Goal: Communication & Community: Participate in discussion

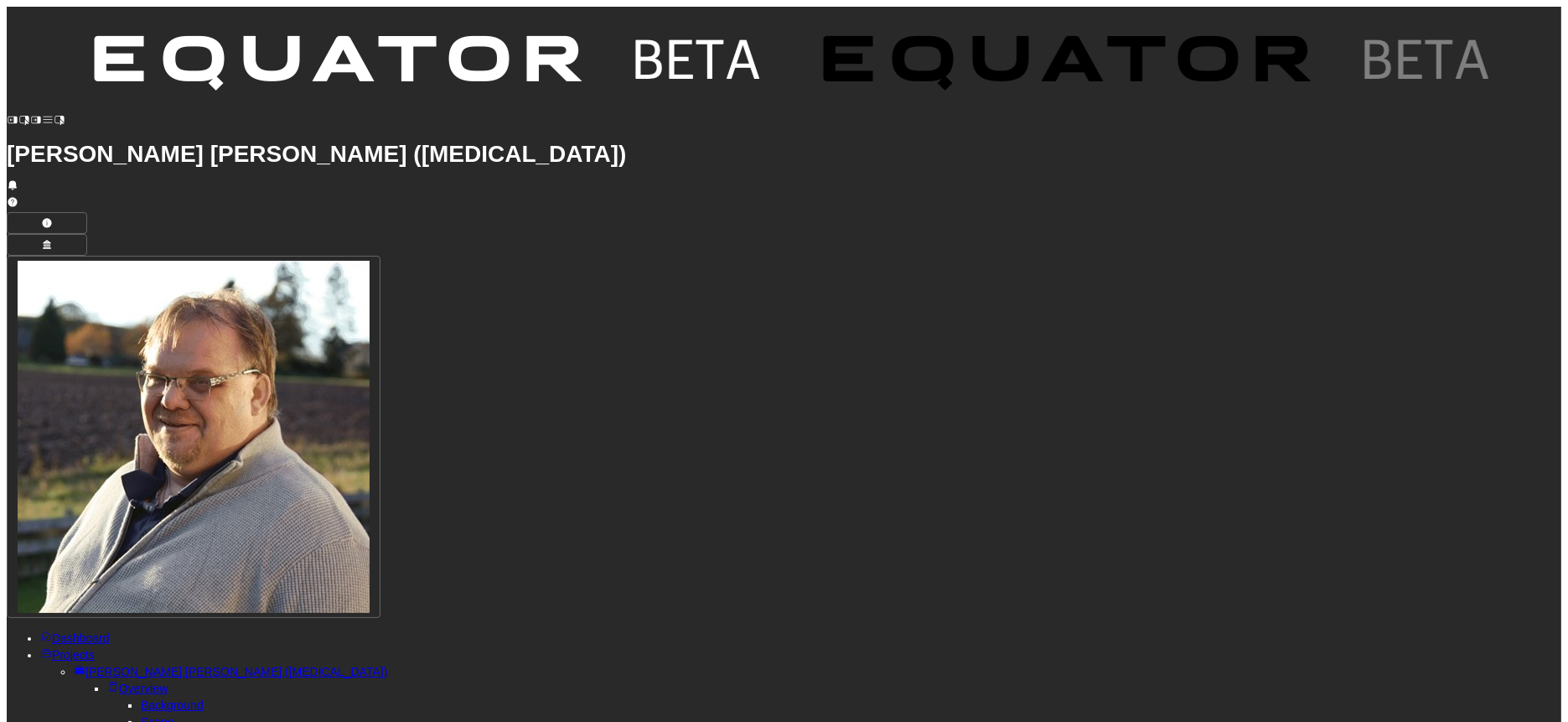
type textarea "**********"
drag, startPoint x: 368, startPoint y: 237, endPoint x: 1237, endPoint y: 243, distance: 869.0
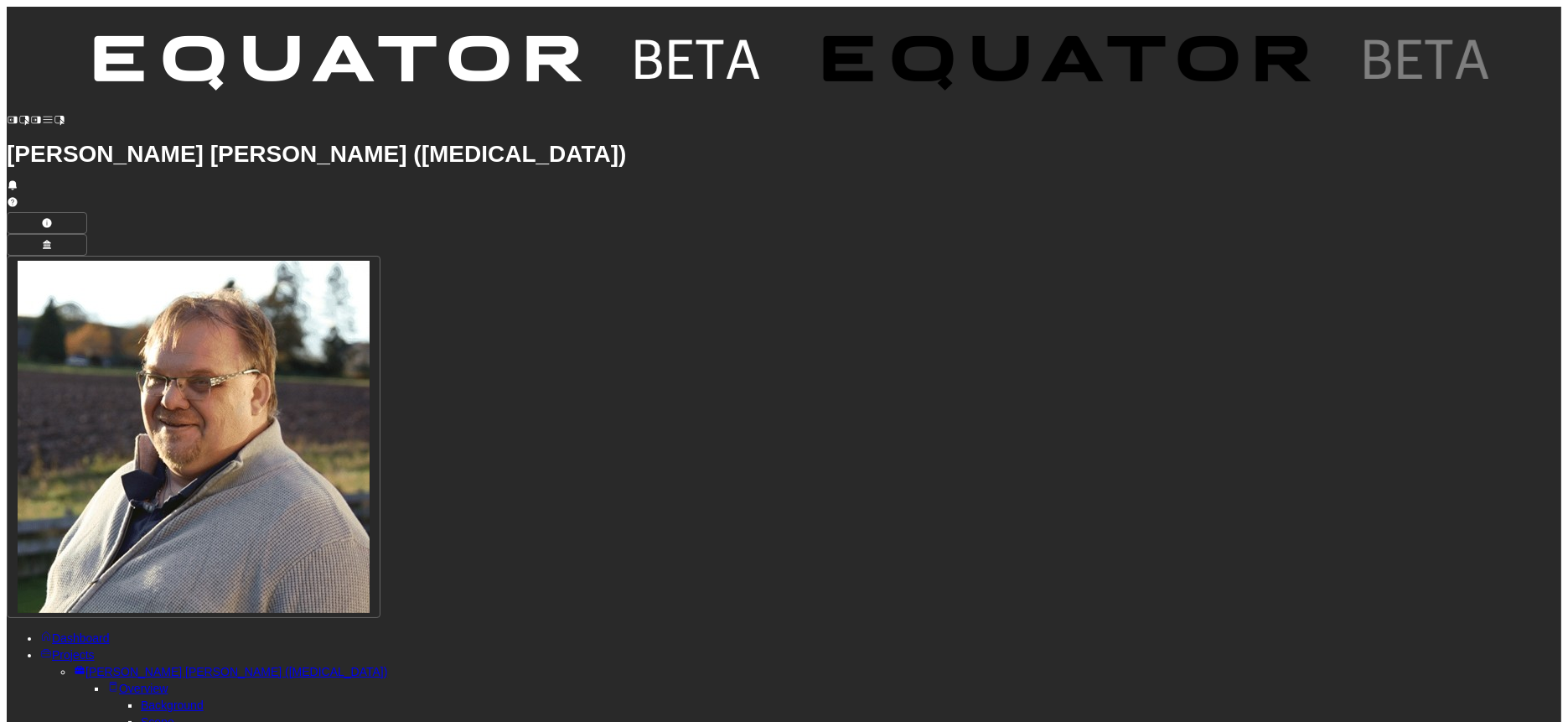
copy strong "Single points of failure across critical systems create significant operational…"
drag, startPoint x: 368, startPoint y: 272, endPoint x: 1173, endPoint y: 272, distance: 805.0
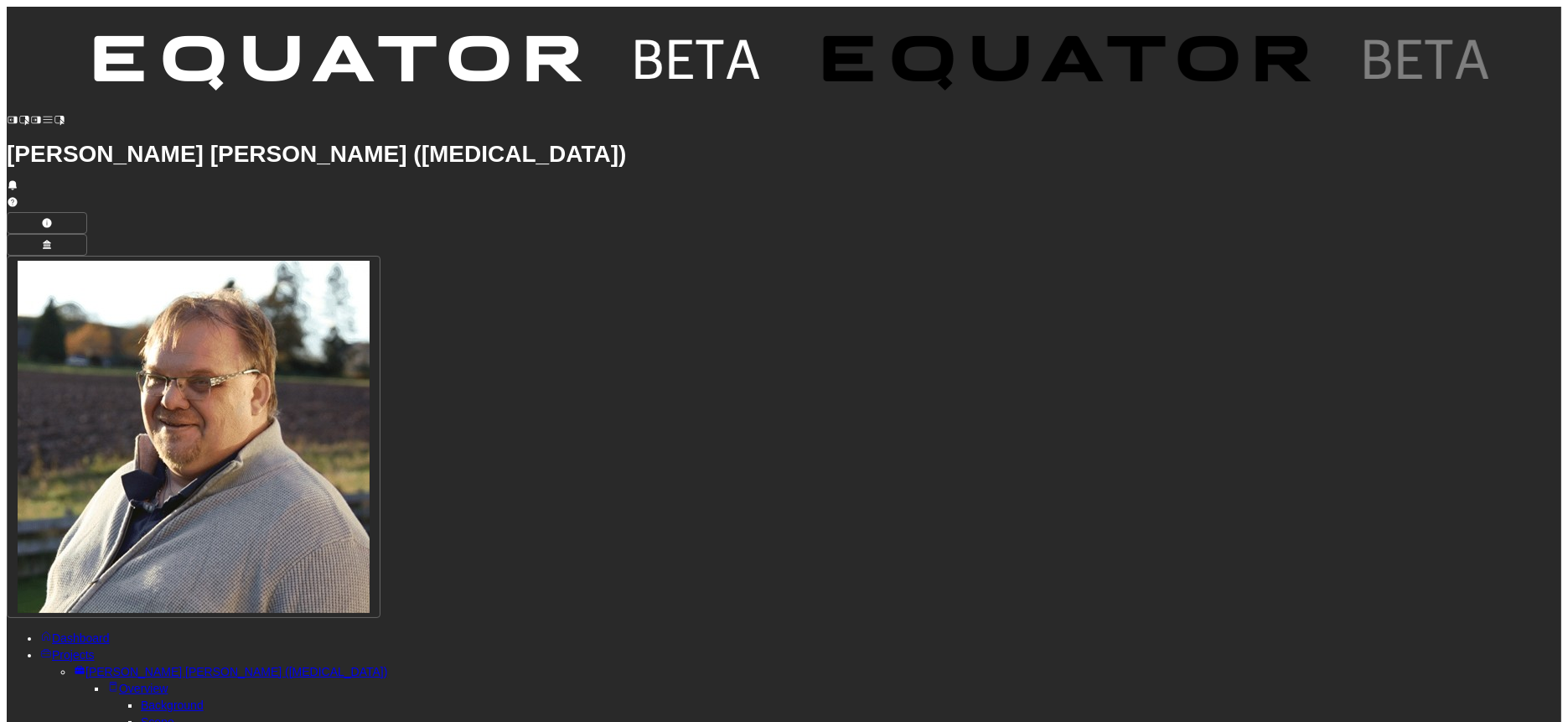
copy strong "Heavy reliance on external IT consultants for core infrastructure creates depen…"
drag, startPoint x: 367, startPoint y: 304, endPoint x: 1368, endPoint y: 298, distance: 1001.0
copy strong "Acquisition integration handled by business-as-usual teams without dedicated re…"
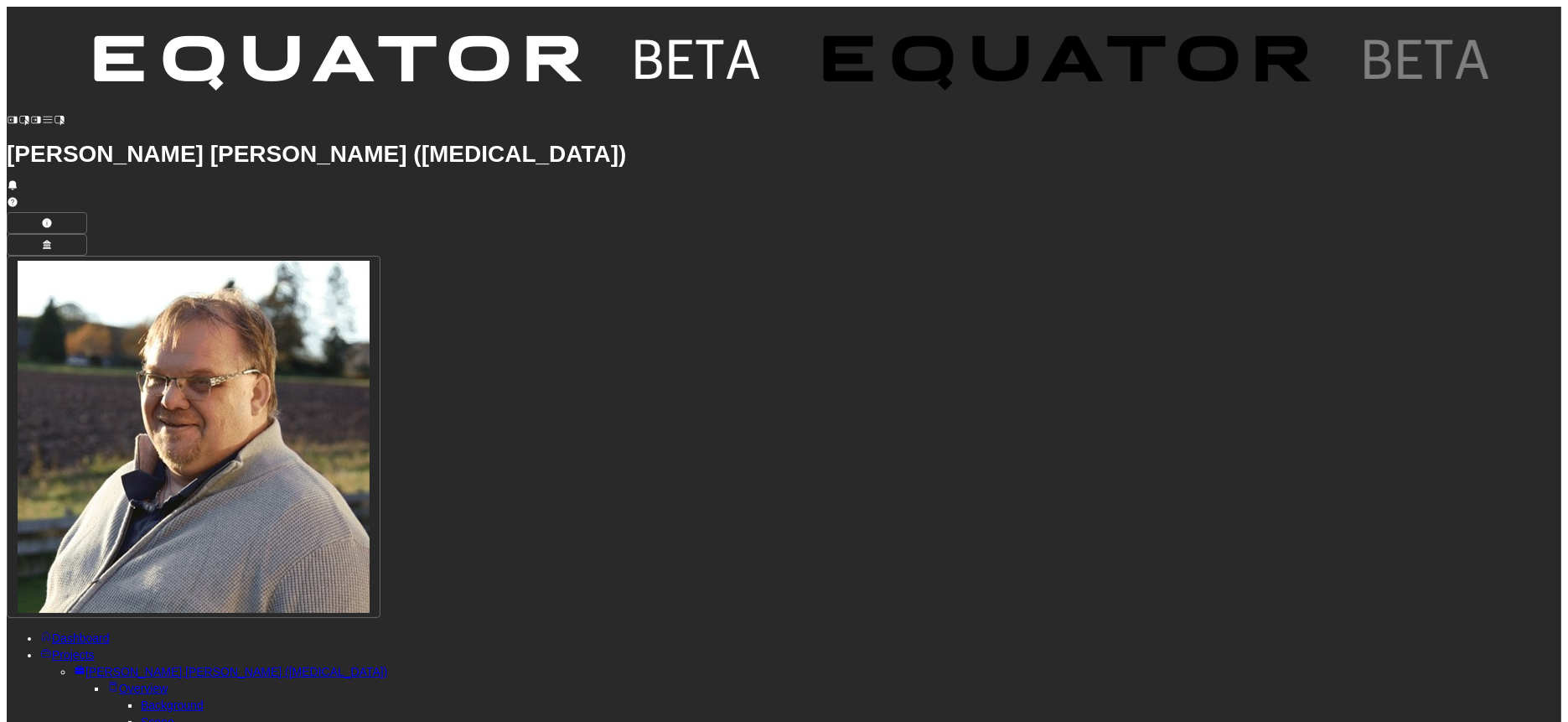
drag, startPoint x: 367, startPoint y: 332, endPoint x: 1256, endPoint y: 331, distance: 889.0
copy p "• Absence of capacity planning tools prevents effective resource allocation and…"
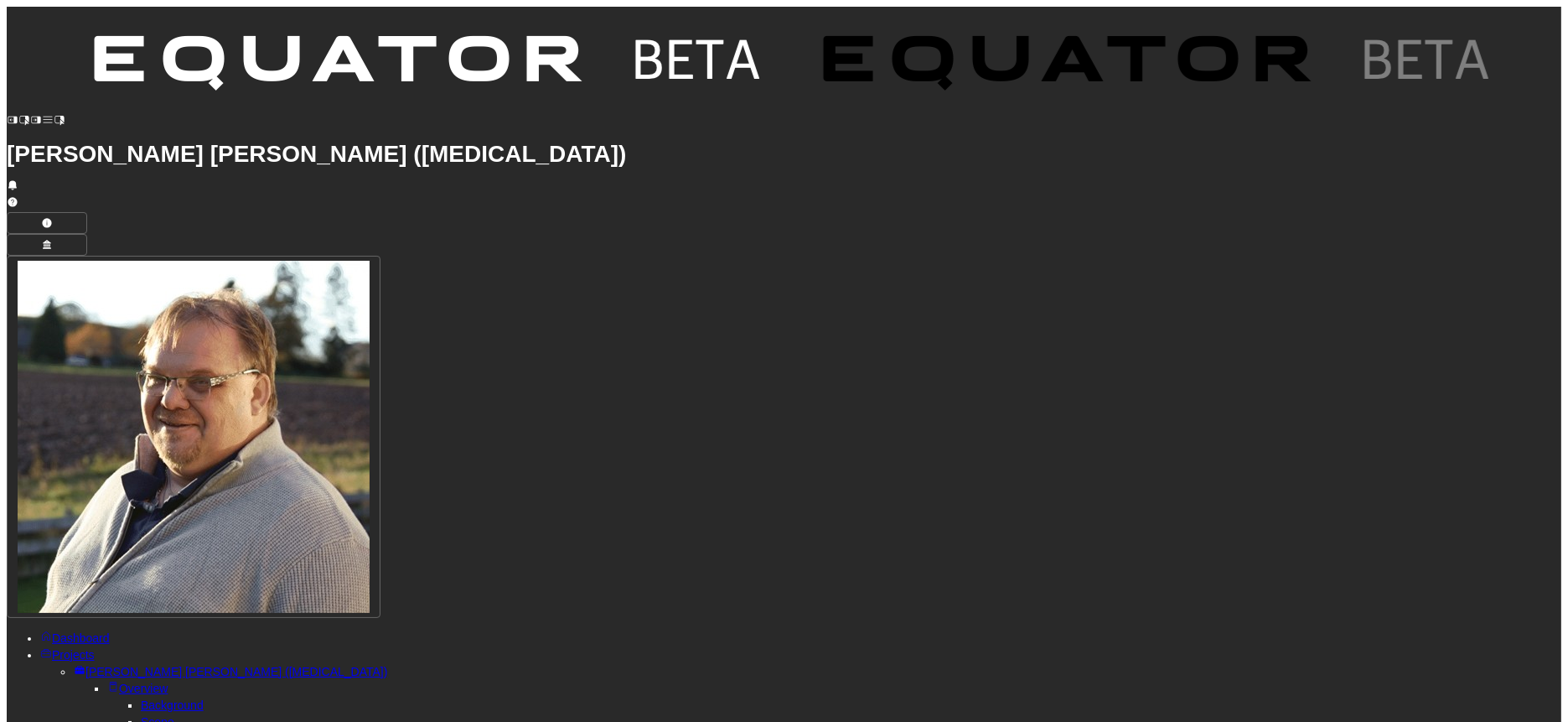
drag, startPoint x: 369, startPoint y: 366, endPoint x: 1355, endPoint y: 367, distance: 986.0
copy strong "Technology roadmap lacks formal documentation despite clear budgeted initiative…"
drag, startPoint x: 366, startPoint y: 398, endPoint x: 1391, endPoint y: 396, distance: 1025.0
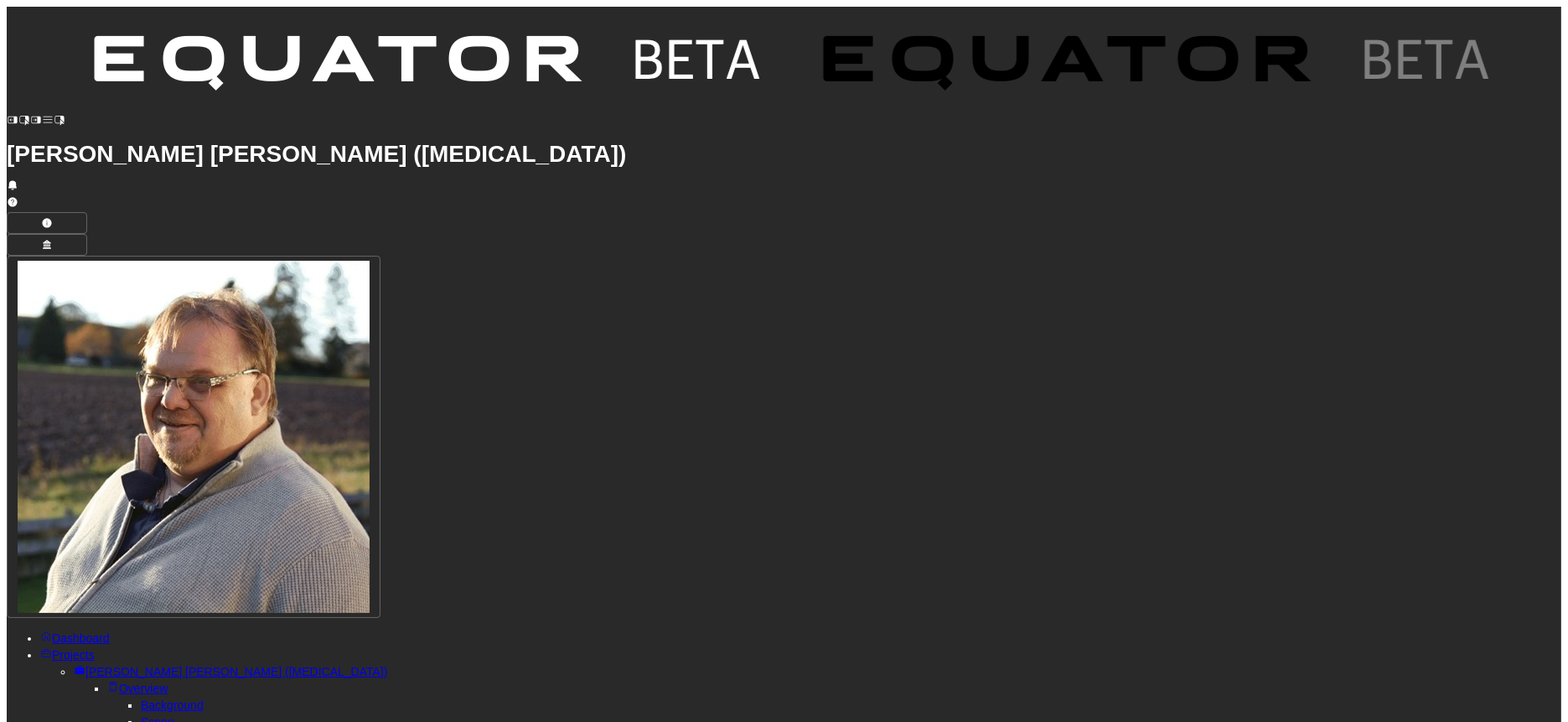
copy p "• Documentation and knowledge transfer processes require systematic enhancement…"
drag, startPoint x: 585, startPoint y: 429, endPoint x: 1356, endPoint y: 432, distance: 771.0
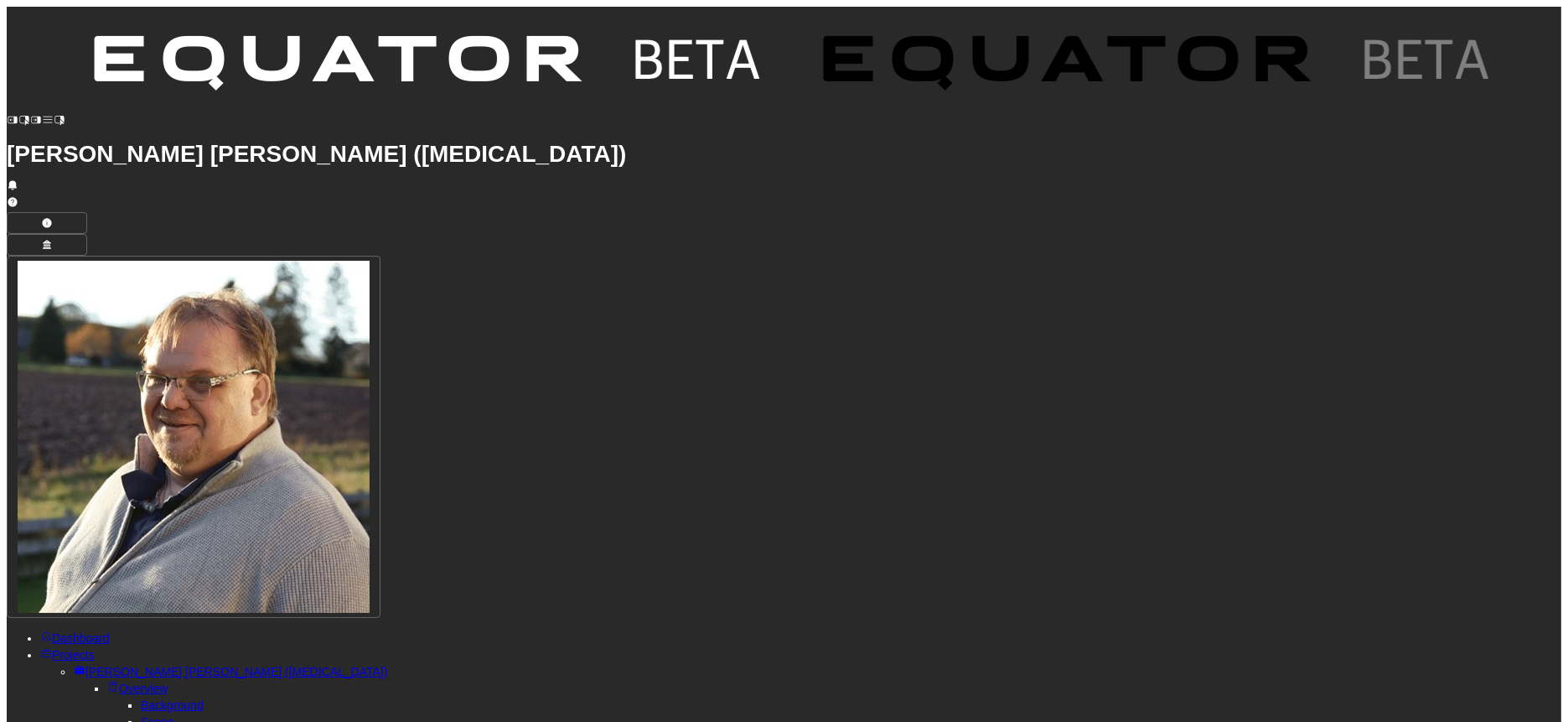
copy strong "business continuity plans need substantial development to ensure disaster recov…"
drag, startPoint x: 366, startPoint y: 455, endPoint x: 1299, endPoint y: 458, distance: 933.0
copy p "• Technology debt assessment capabilities are underdeveloped, limiting ability …"
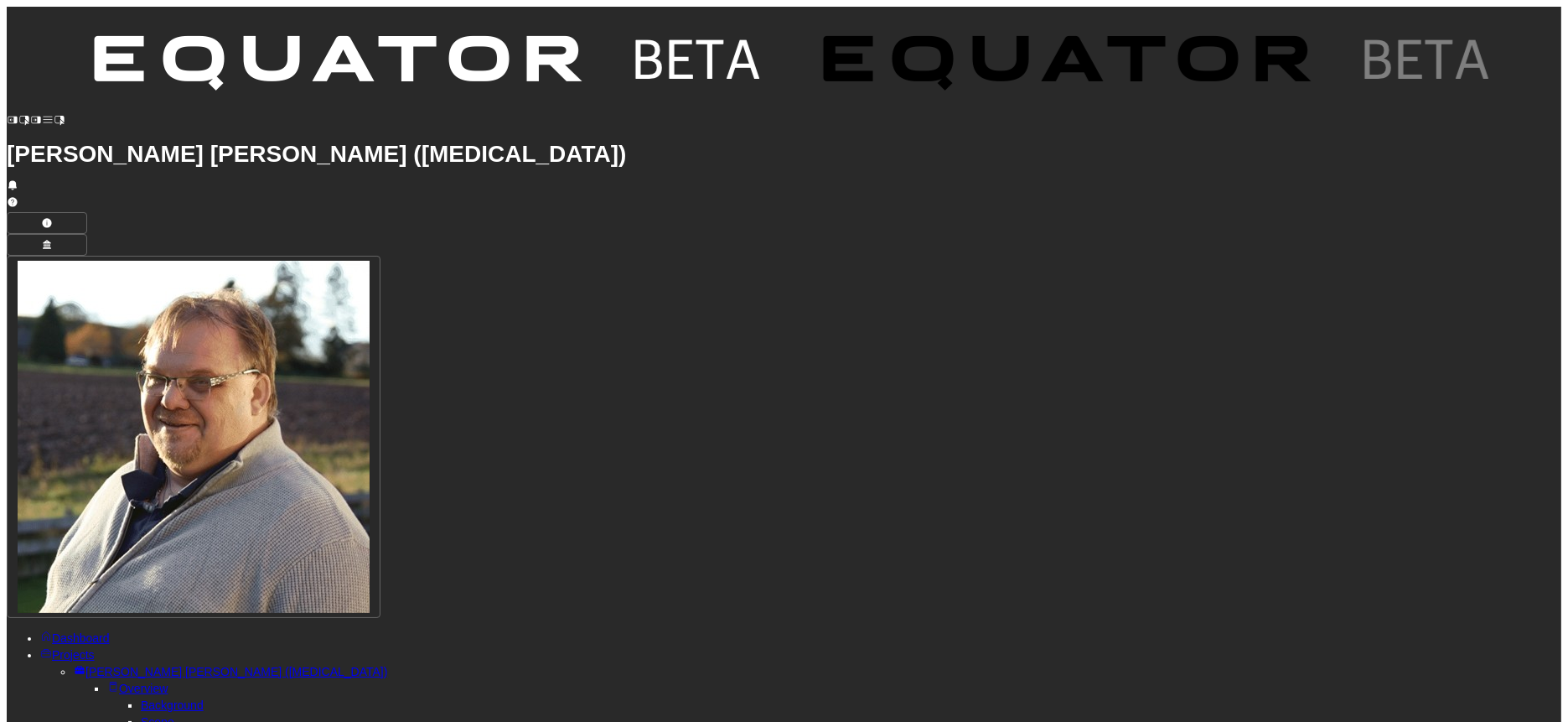
drag, startPoint x: 1386, startPoint y: 517, endPoint x: 367, endPoint y: 520, distance: 1019.0
copy p "• Infrastructure monitoring and performance management capabilities need enhanc…"
